Goal: Transaction & Acquisition: Purchase product/service

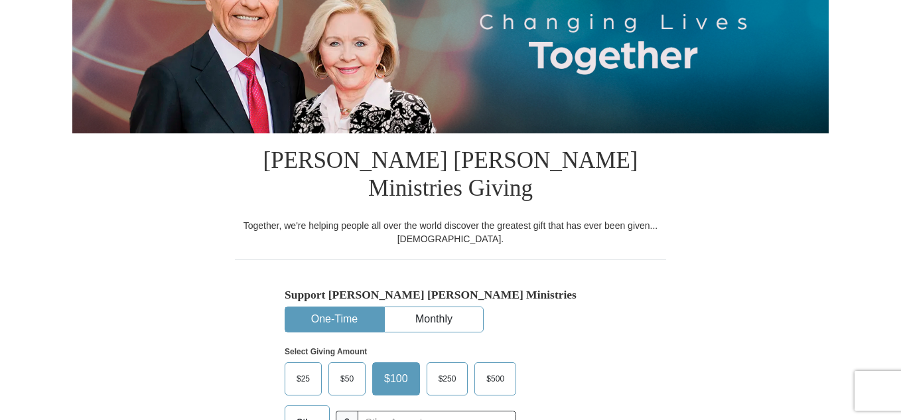
scroll to position [266, 0]
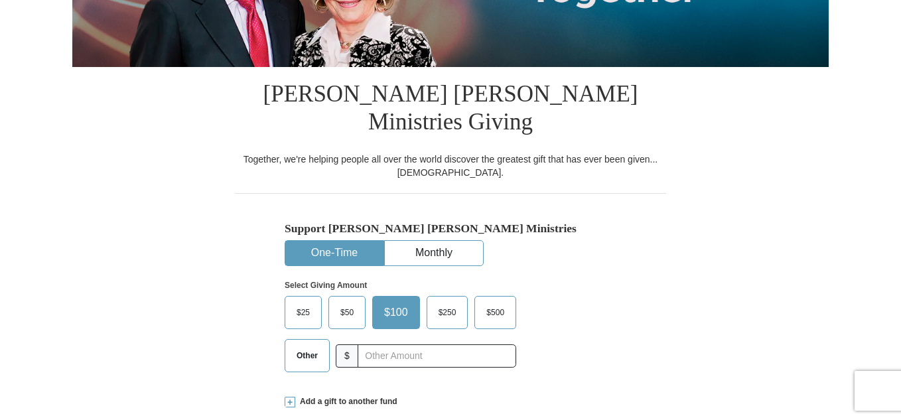
click at [310, 241] on button "One-Time" at bounding box center [334, 253] width 98 height 25
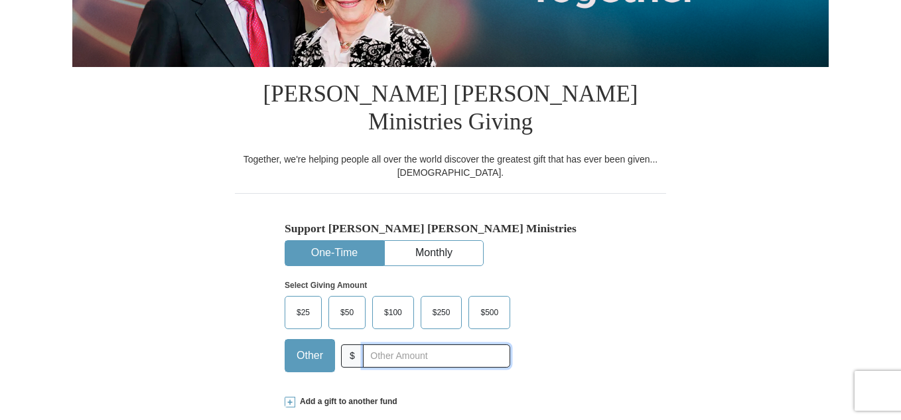
click at [439, 344] on input "text" at bounding box center [436, 355] width 147 height 23
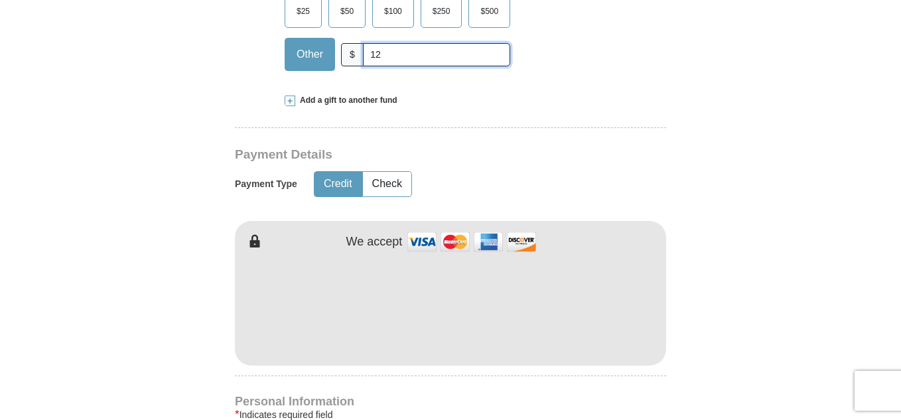
scroll to position [597, 0]
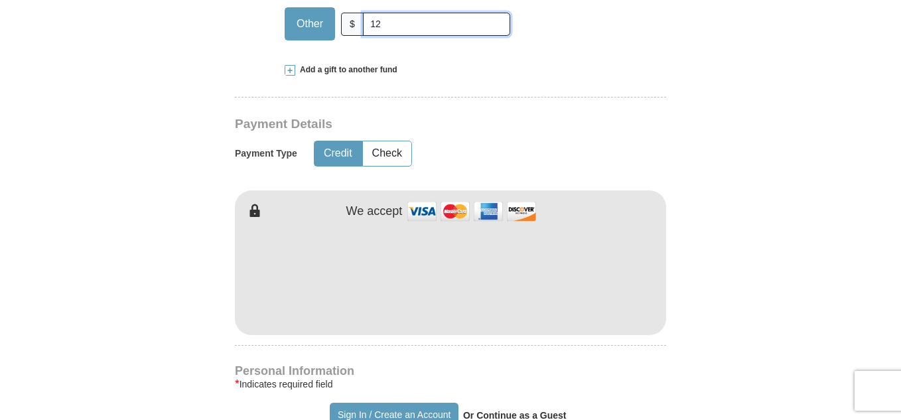
type input "12"
type input "[PERSON_NAME]"
type input "MITHELL"
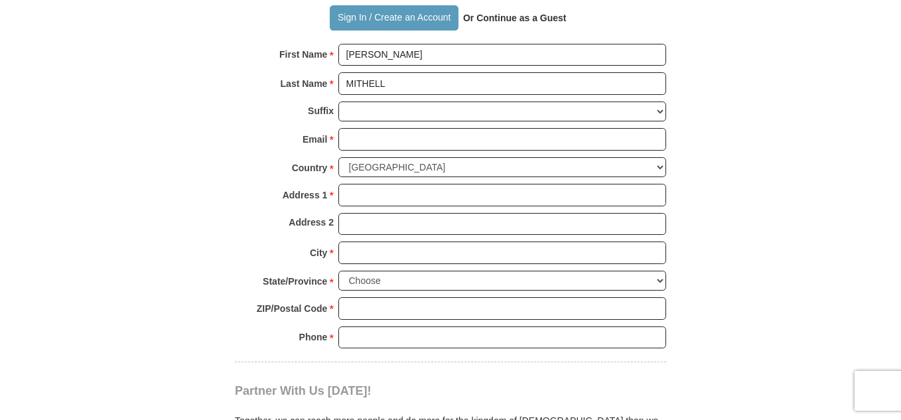
scroll to position [996, 0]
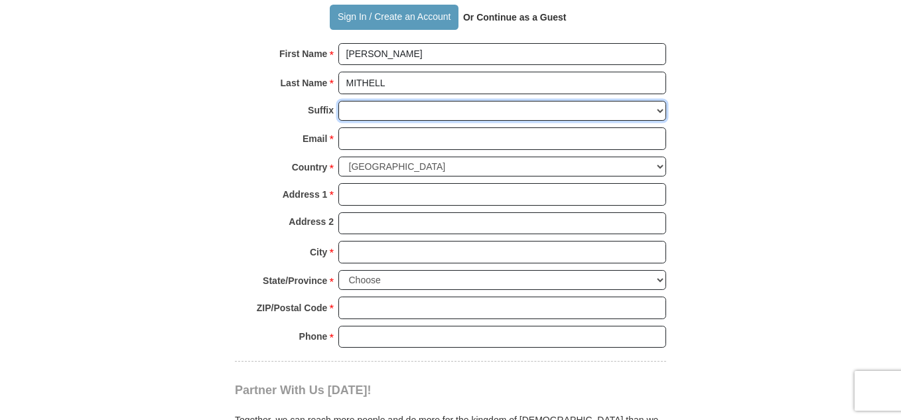
click at [659, 101] on select "[PERSON_NAME] I II III IV V VI" at bounding box center [503, 111] width 328 height 21
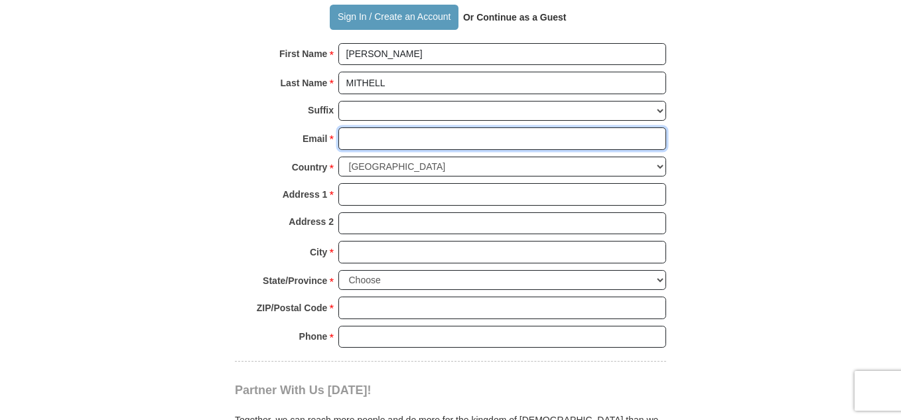
click at [619, 127] on input "Email *" at bounding box center [503, 138] width 328 height 23
type input "[EMAIL_ADDRESS][DOMAIN_NAME]"
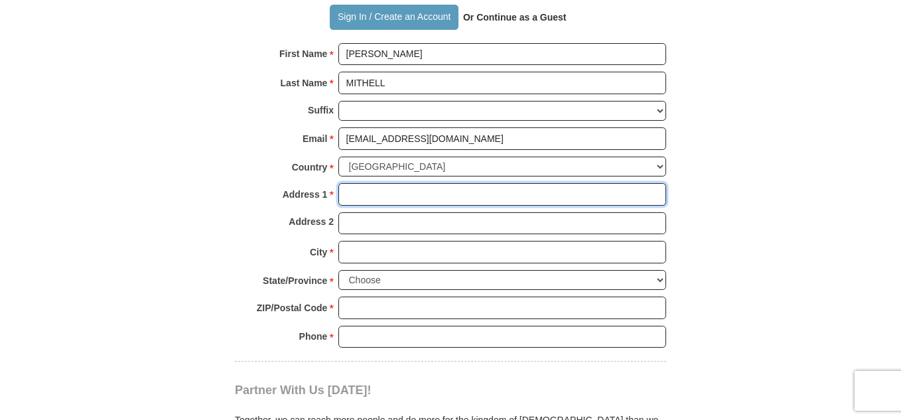
type input "183 MT. [GEOGRAPHIC_DATA]. SE APT. # 3013"
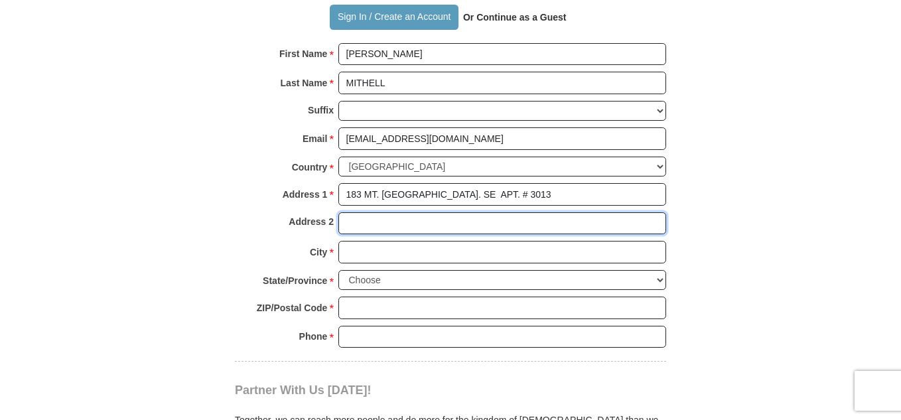
type input "N/A"
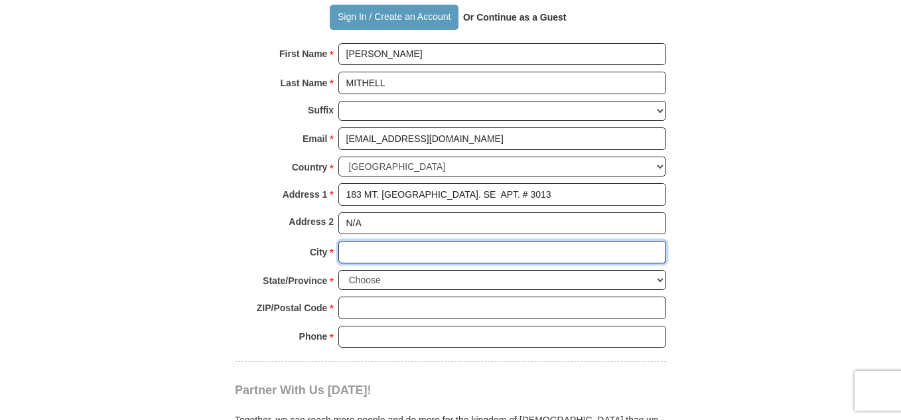
type input "[GEOGRAPHIC_DATA]"
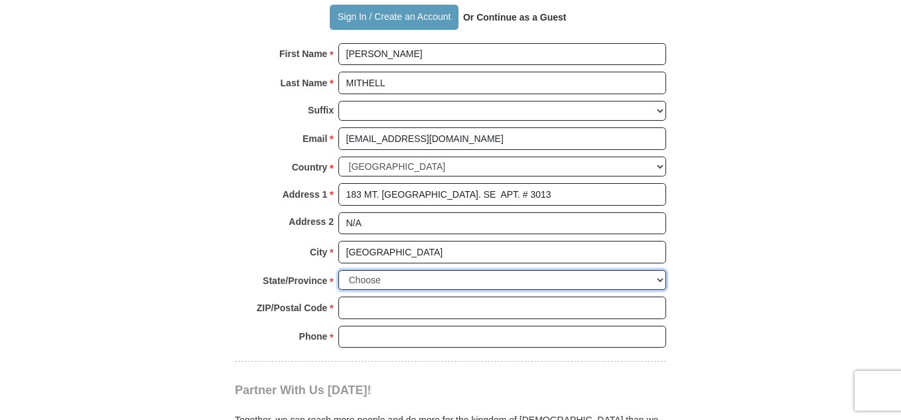
select select "GA"
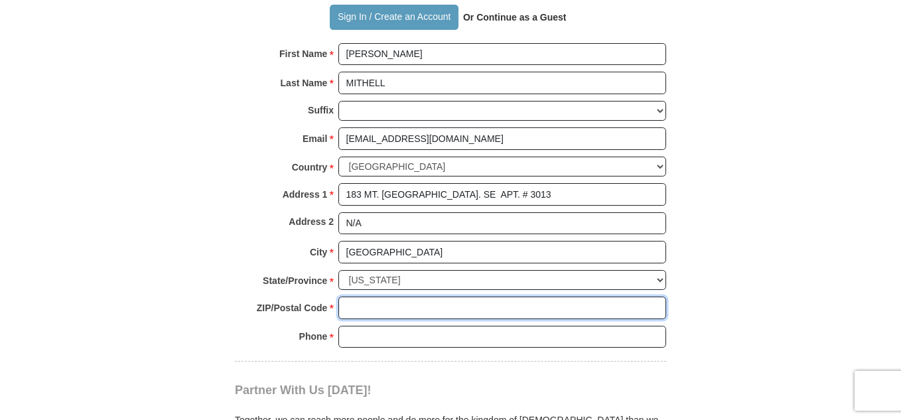
type input "30354"
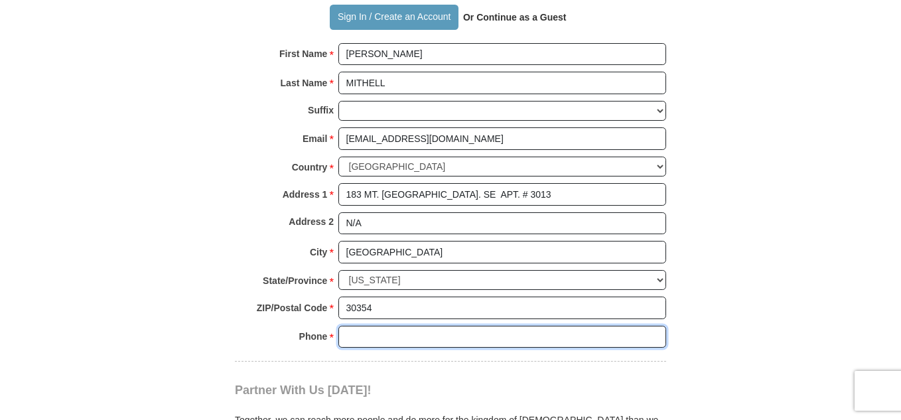
type input "4043949273"
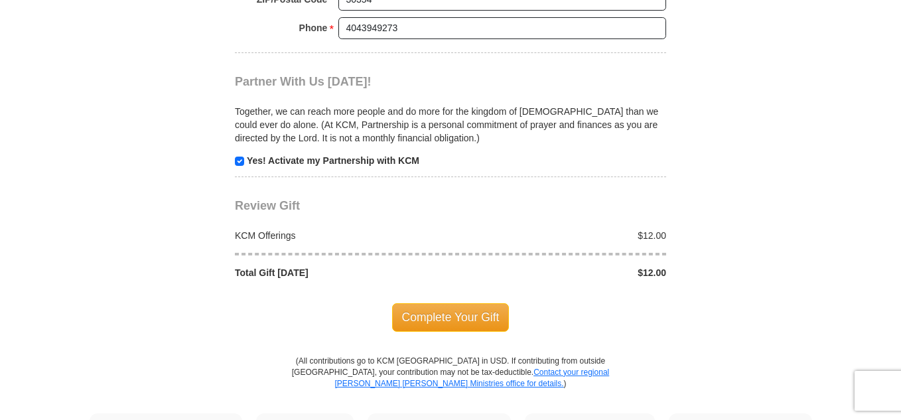
scroll to position [1328, 0]
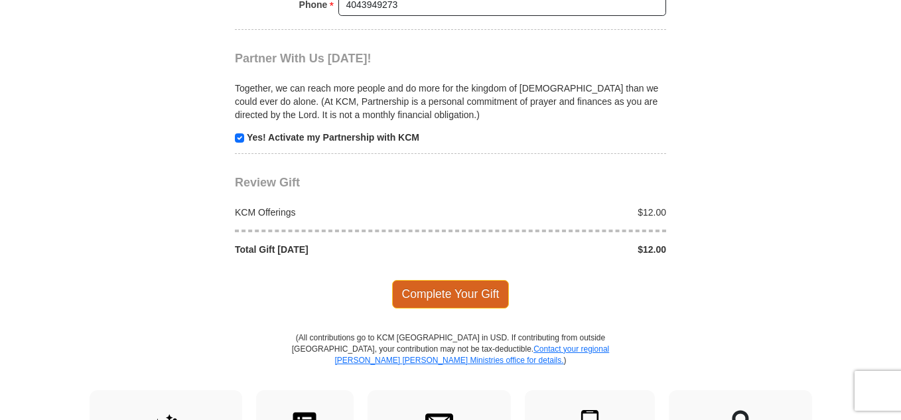
click at [432, 280] on span "Complete Your Gift" at bounding box center [450, 294] width 117 height 28
